Goal: Transaction & Acquisition: Purchase product/service

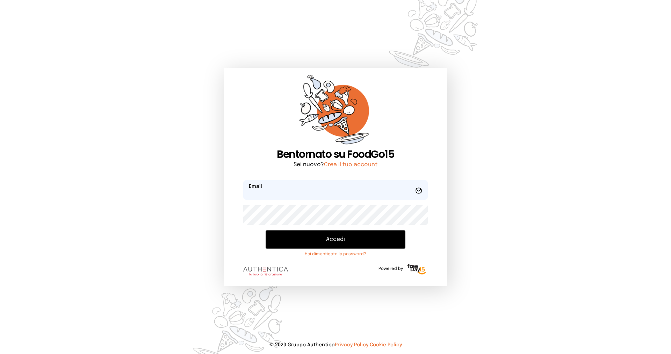
type input "**********"
click at [337, 238] on button "Accedi" at bounding box center [336, 240] width 140 height 18
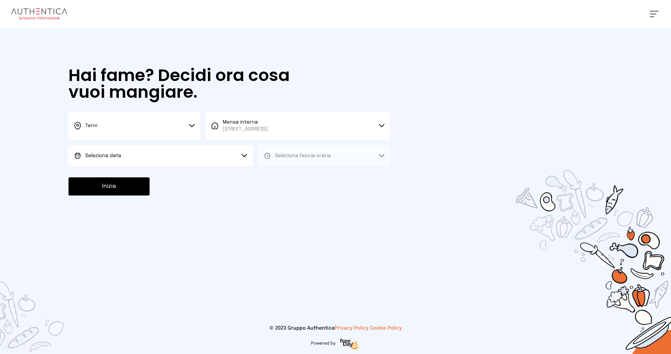
click at [104, 127] on button "Terni" at bounding box center [135, 126] width 132 height 28
click at [122, 153] on li "Terni" at bounding box center [135, 149] width 132 height 19
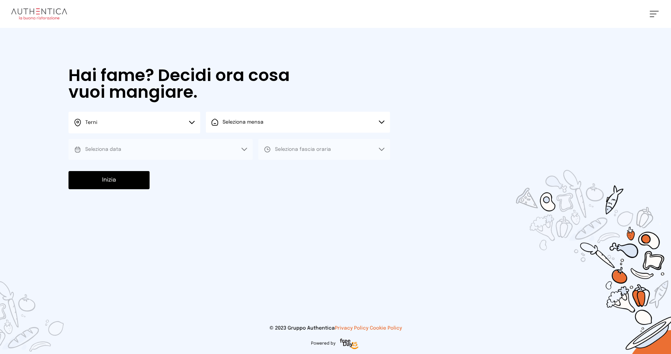
click at [250, 126] on button "Seleziona mensa" at bounding box center [298, 122] width 184 height 21
click at [265, 153] on li "Mensa interna [STREET_ADDRESS]" at bounding box center [298, 145] width 184 height 25
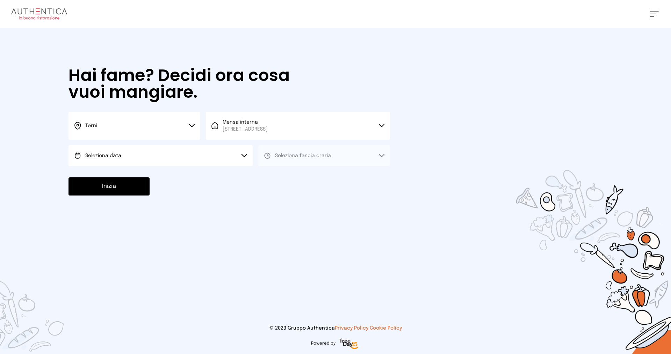
click at [184, 159] on button "Seleziona data" at bounding box center [161, 155] width 184 height 21
click at [188, 174] on li "[DATE], [DATE]" at bounding box center [161, 175] width 184 height 18
click at [301, 157] on span "Seleziona fascia oraria" at bounding box center [303, 155] width 56 height 5
click at [301, 173] on li "Pranzo" at bounding box center [324, 175] width 132 height 18
click at [136, 188] on button "Inizia" at bounding box center [109, 187] width 81 height 18
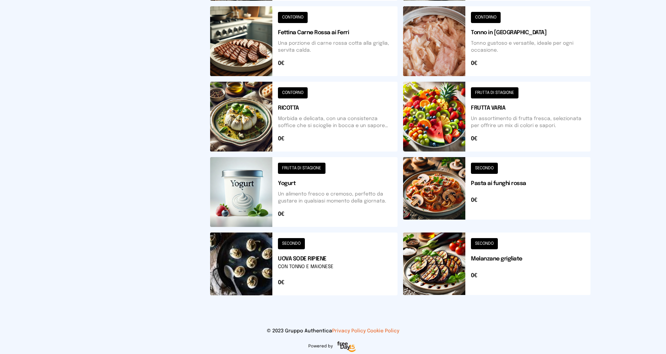
scroll to position [217, 0]
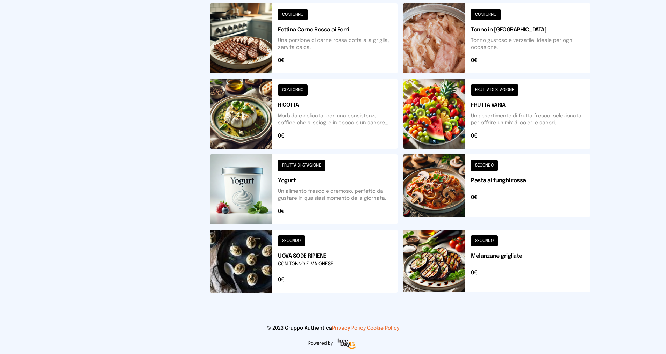
click at [490, 242] on button at bounding box center [496, 261] width 187 height 63
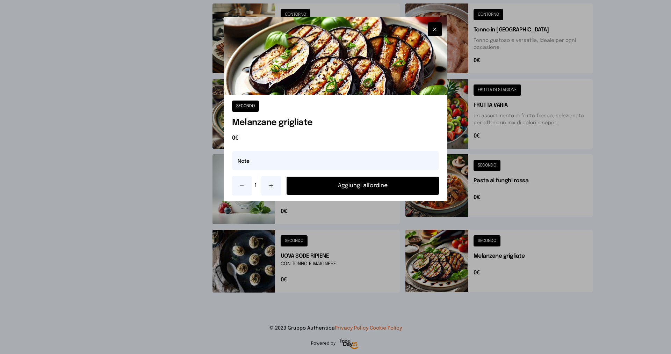
click at [369, 186] on button "Aggiungi all'ordine" at bounding box center [363, 186] width 152 height 18
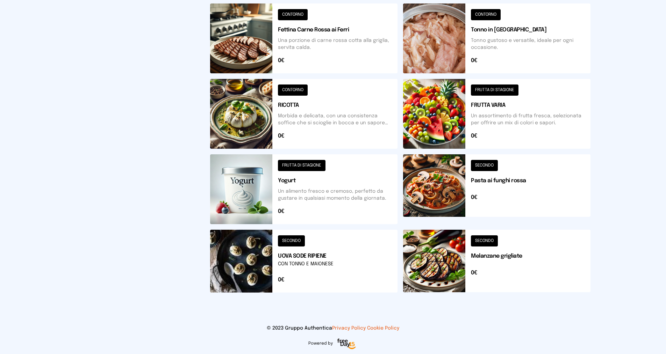
click at [494, 91] on button at bounding box center [496, 114] width 187 height 70
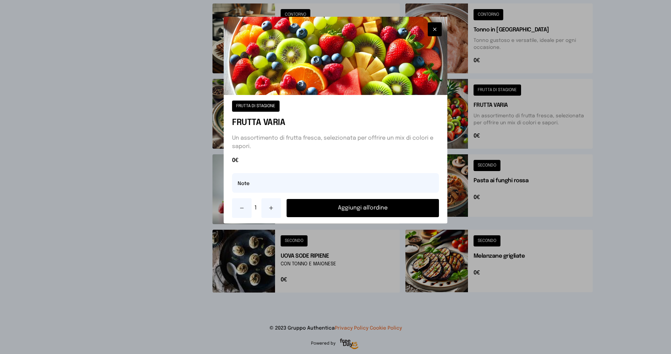
click at [365, 208] on button "Aggiungi all'ordine" at bounding box center [363, 208] width 152 height 18
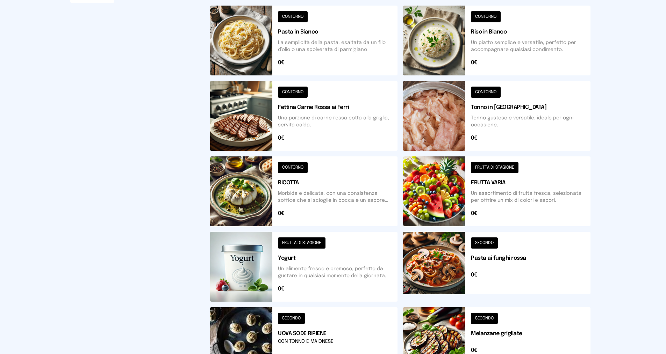
scroll to position [175, 0]
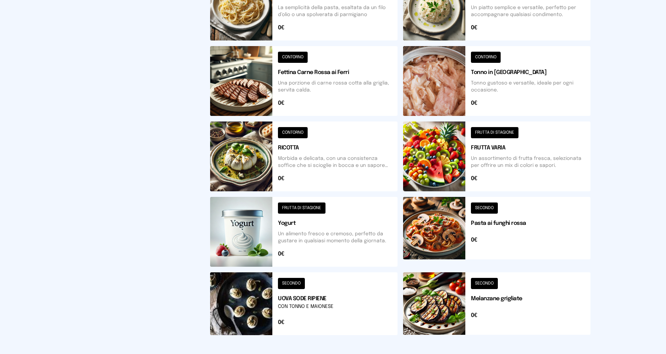
click at [300, 57] on button at bounding box center [303, 81] width 187 height 70
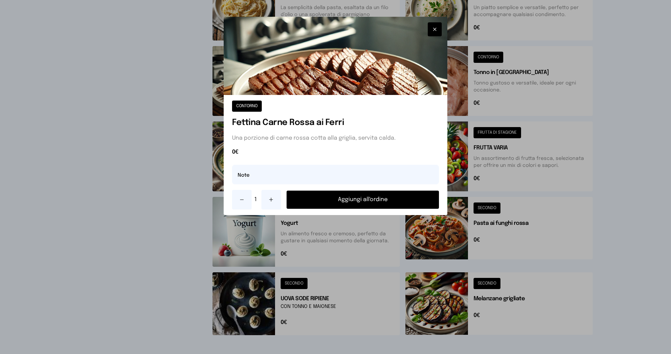
click at [338, 201] on button "Aggiungi all'ordine" at bounding box center [363, 200] width 152 height 18
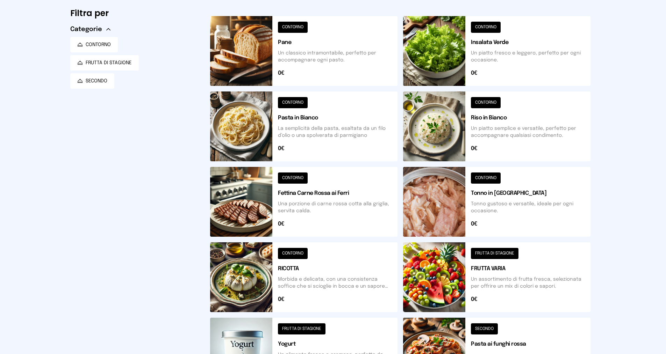
scroll to position [52, 0]
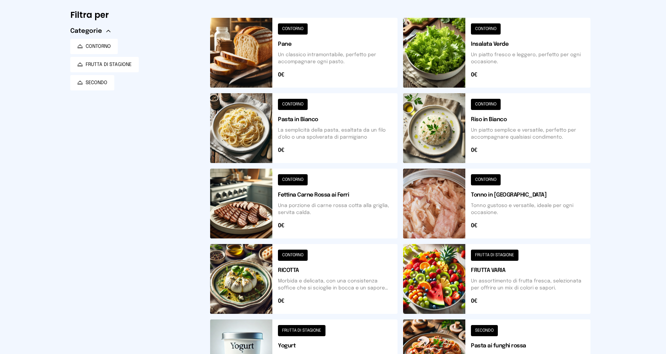
click at [292, 28] on button at bounding box center [303, 53] width 187 height 70
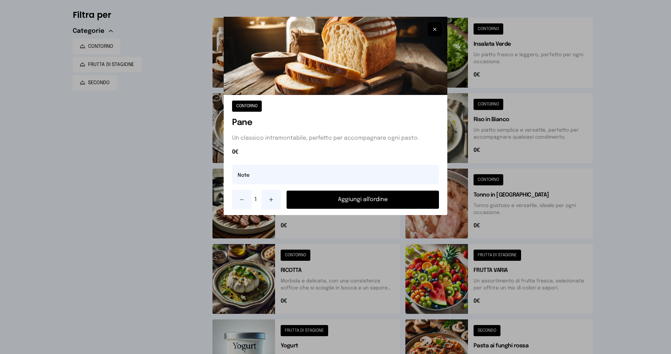
click at [343, 200] on button "Aggiungi all'ordine" at bounding box center [363, 200] width 152 height 18
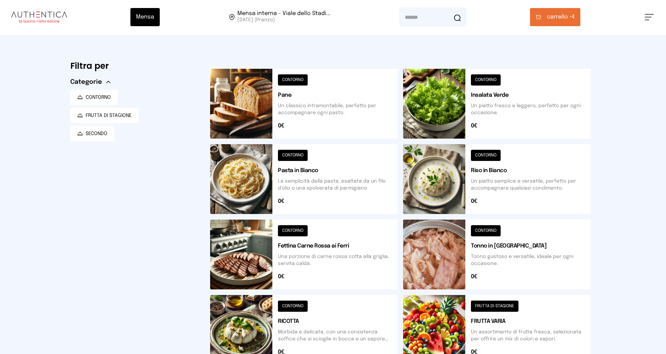
scroll to position [0, 0]
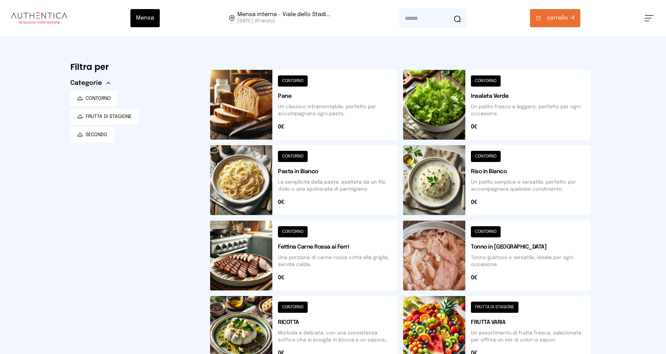
click at [566, 18] on span "carrello •" at bounding box center [559, 18] width 25 height 8
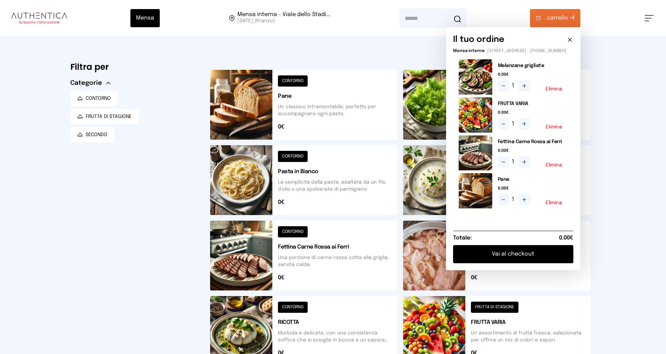
click at [524, 261] on button "Vai al checkout" at bounding box center [513, 254] width 120 height 18
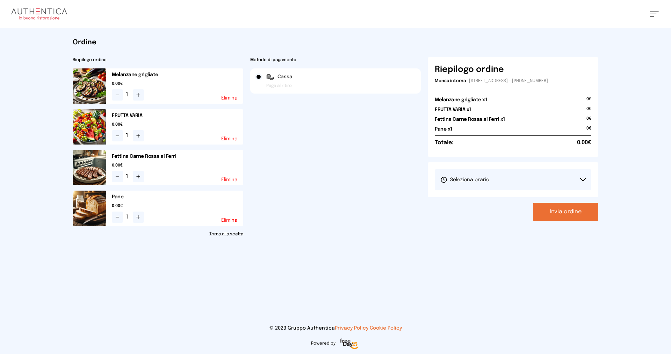
click at [467, 179] on span "Seleziona orario" at bounding box center [464, 180] width 49 height 7
click at [469, 199] on span "1° Turno (13:00 - 15:00)" at bounding box center [466, 199] width 53 height 7
click at [550, 213] on button "Invia ordine" at bounding box center [565, 212] width 65 height 18
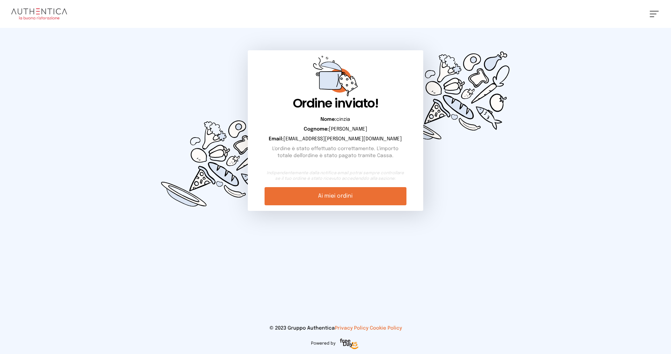
click at [322, 195] on link "Ai miei ordini" at bounding box center [336, 196] width 142 height 18
